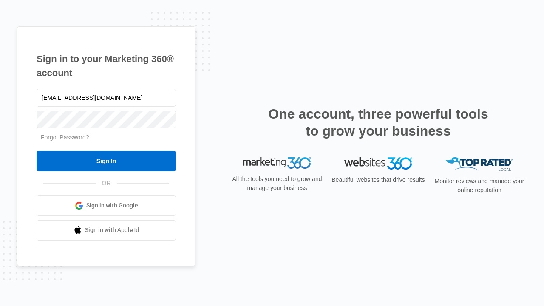
type input "dankie614@gmail.com"
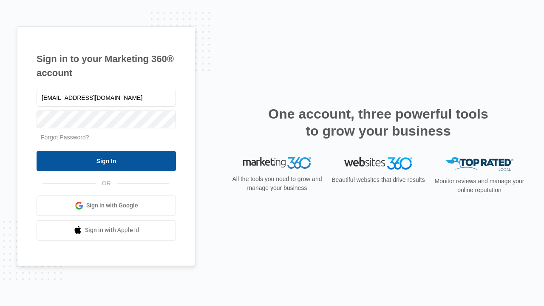
click at [106, 161] on input "Sign In" at bounding box center [106, 161] width 139 height 20
